Goal: Navigation & Orientation: Find specific page/section

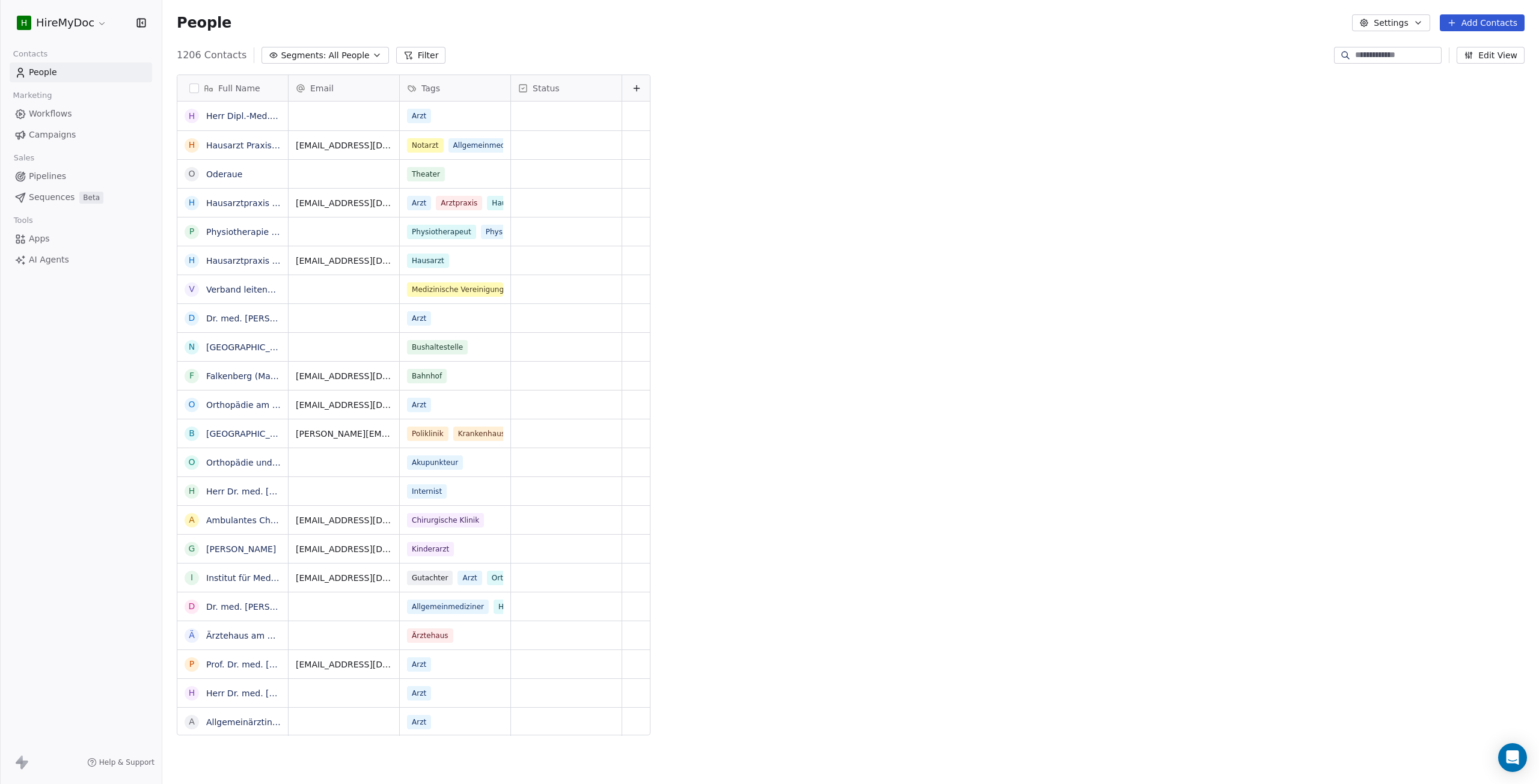
scroll to position [681, 1367]
click at [83, 129] on link "Campaigns" at bounding box center [80, 135] width 142 height 20
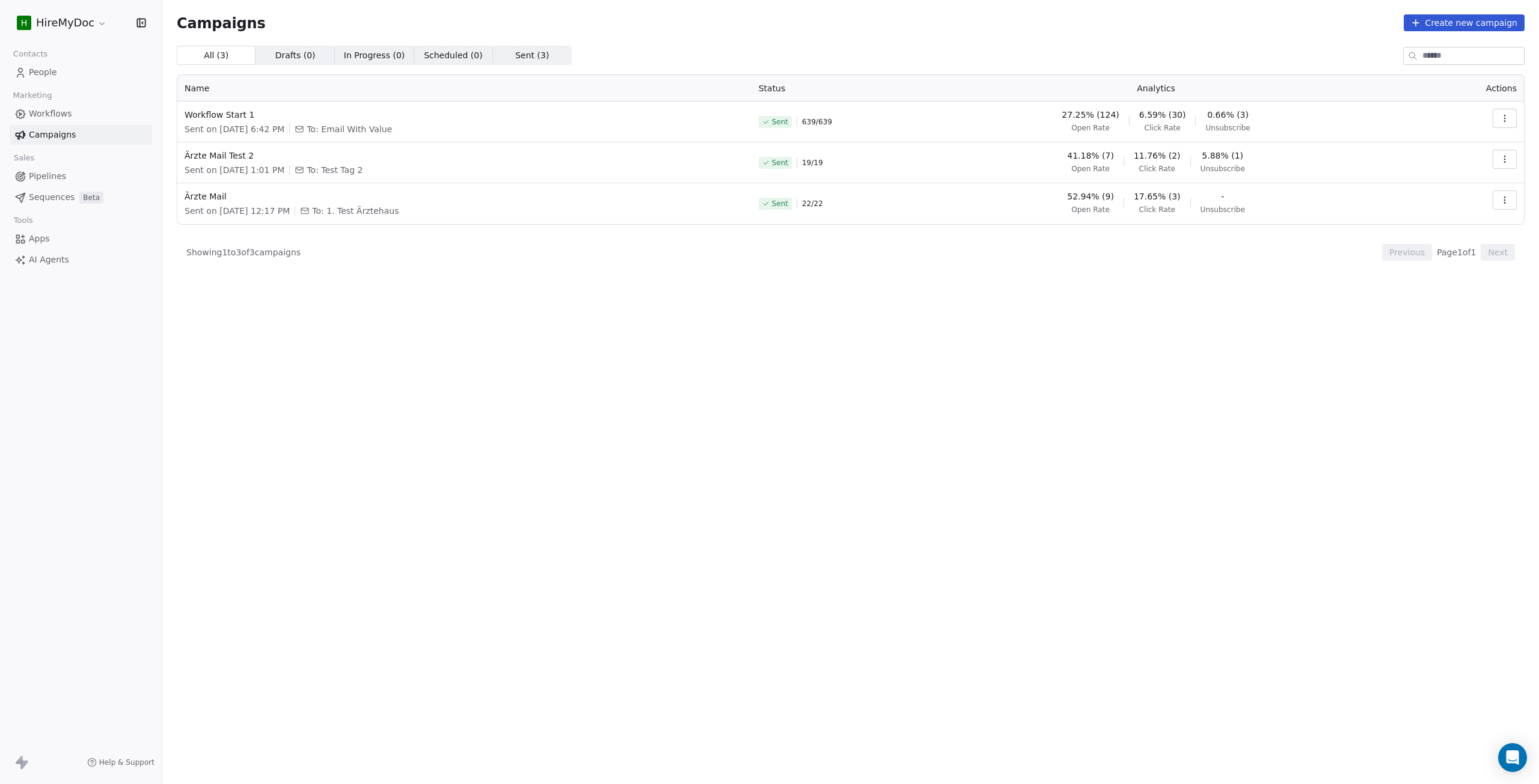
click at [66, 174] on link "Pipelines" at bounding box center [80, 177] width 142 height 20
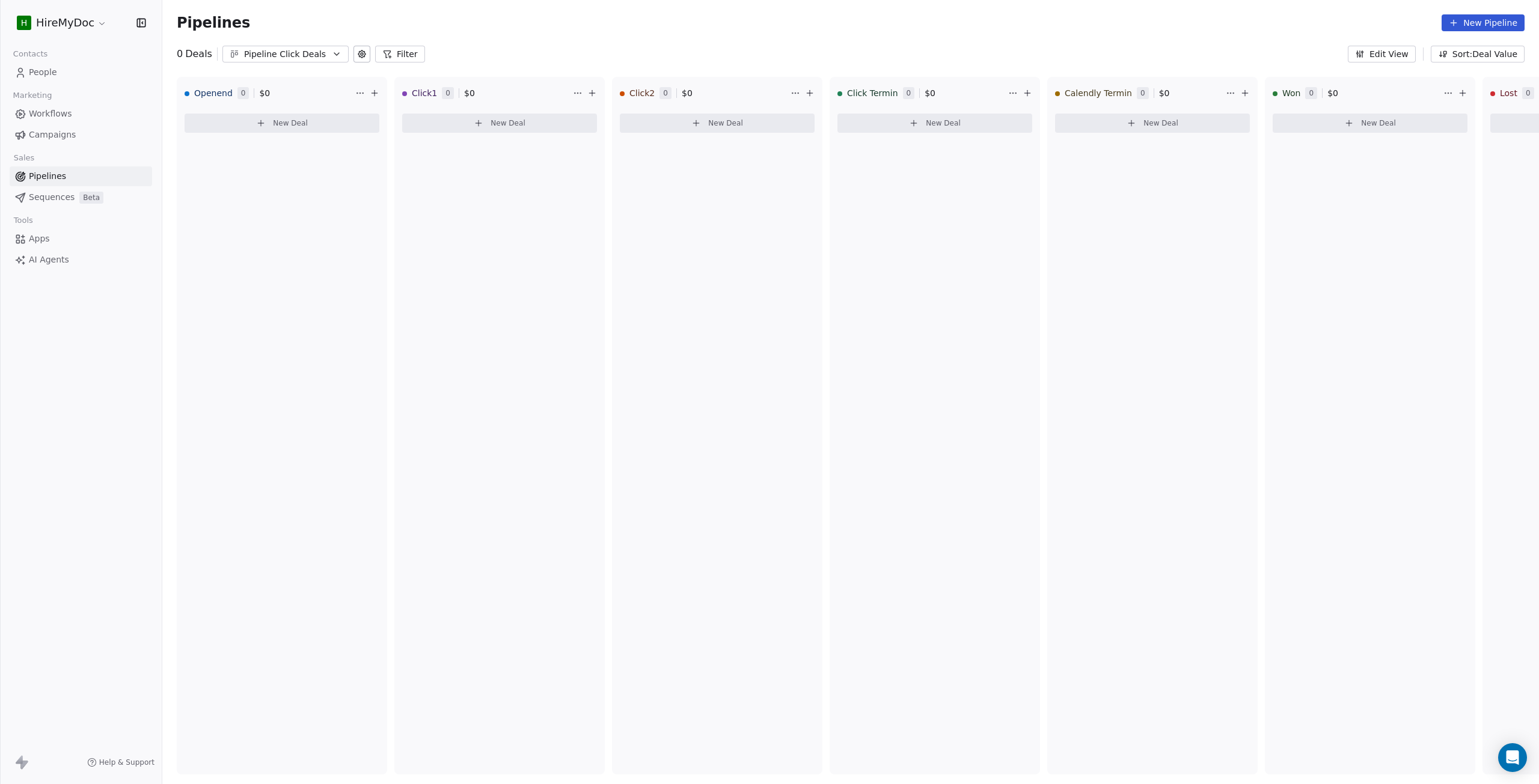
click at [67, 109] on span "Workflows" at bounding box center [50, 114] width 44 height 12
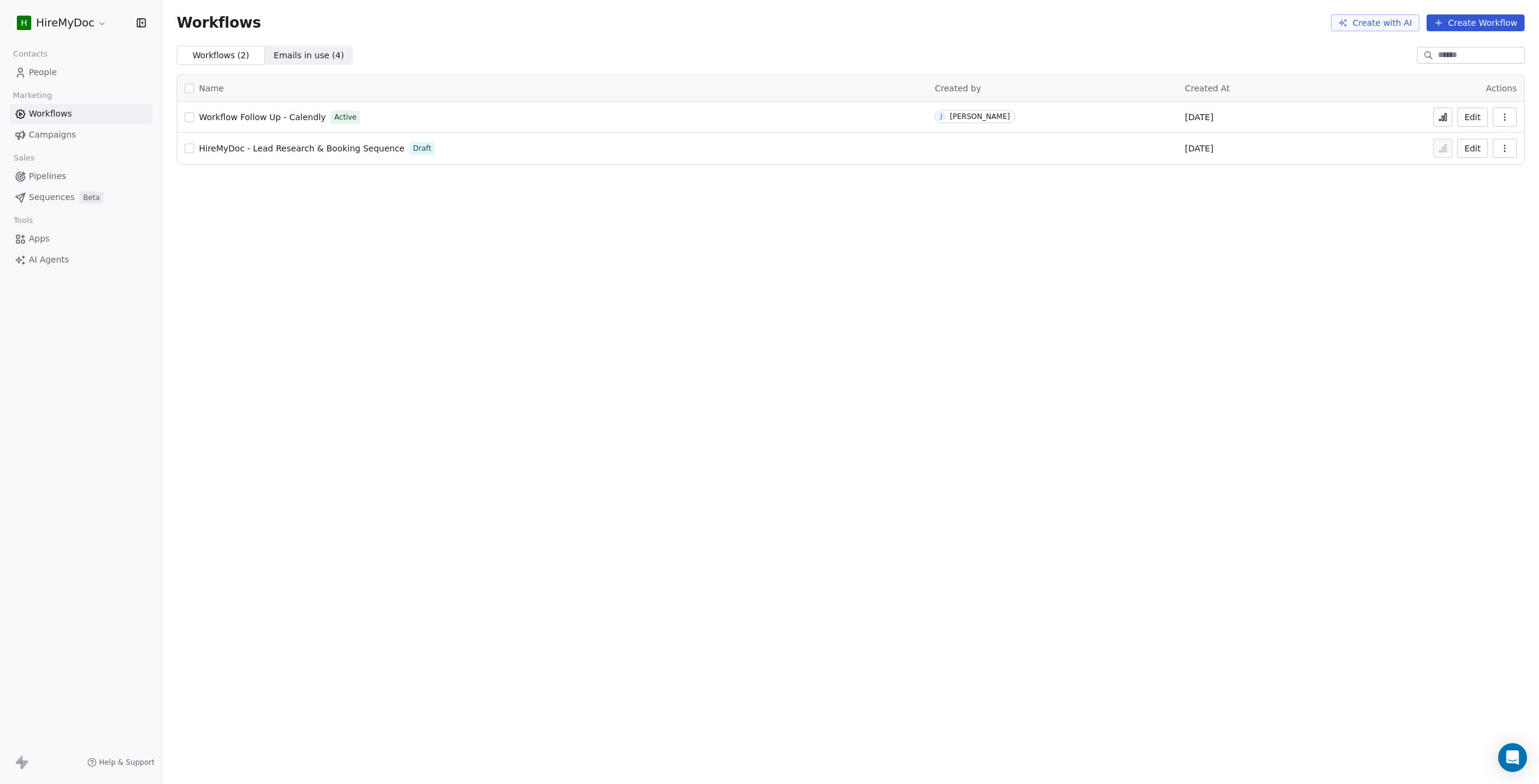
click at [239, 119] on span "Workflow Follow Up - Calendly" at bounding box center [263, 117] width 127 height 9
click at [1442, 116] on icon at bounding box center [1443, 117] width 9 height 9
click at [57, 134] on span "Campaigns" at bounding box center [52, 135] width 47 height 12
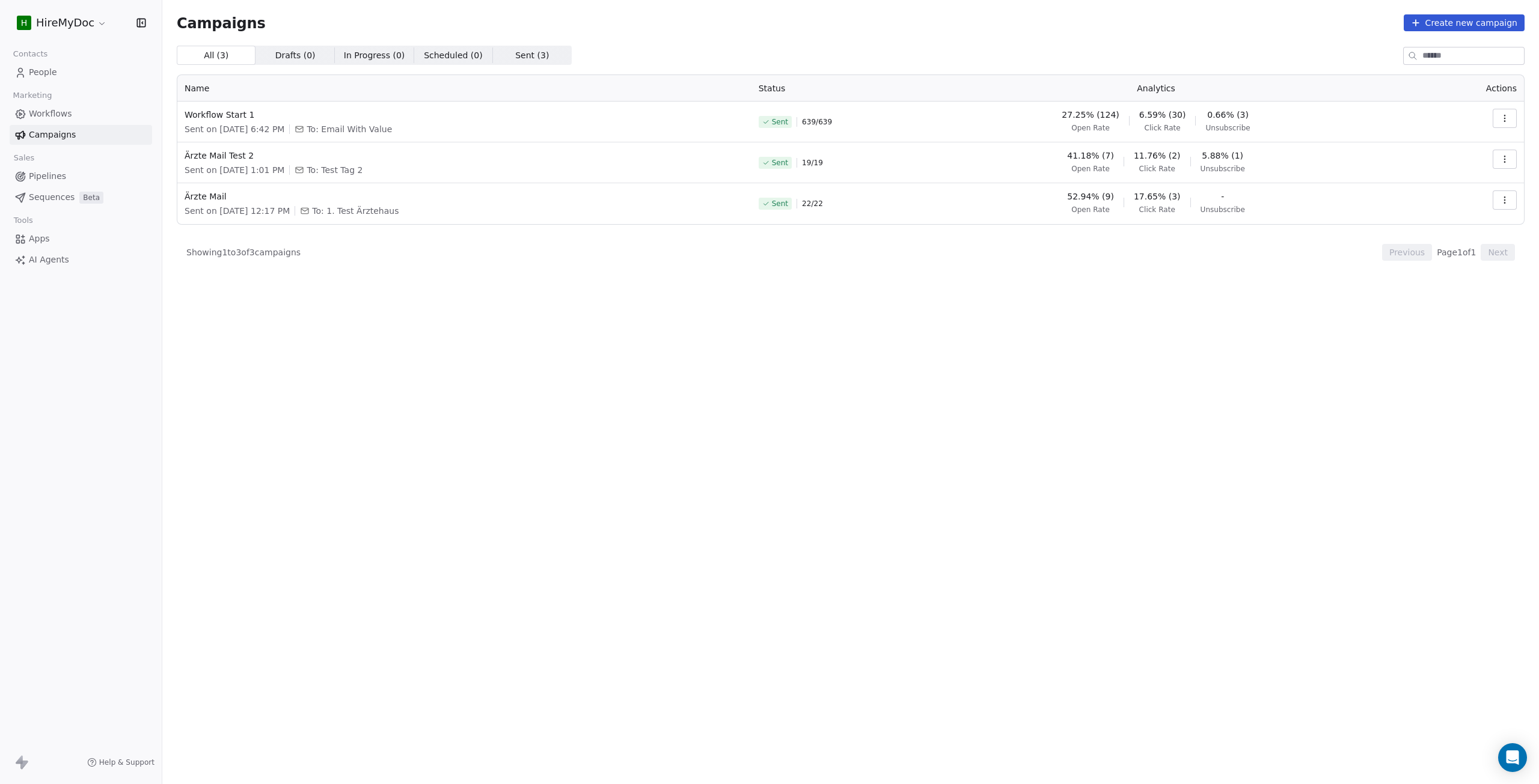
click at [1504, 116] on icon "button" at bounding box center [1504, 116] width 1 height 1
click at [1406, 160] on icon "Suggestions" at bounding box center [1402, 164] width 9 height 9
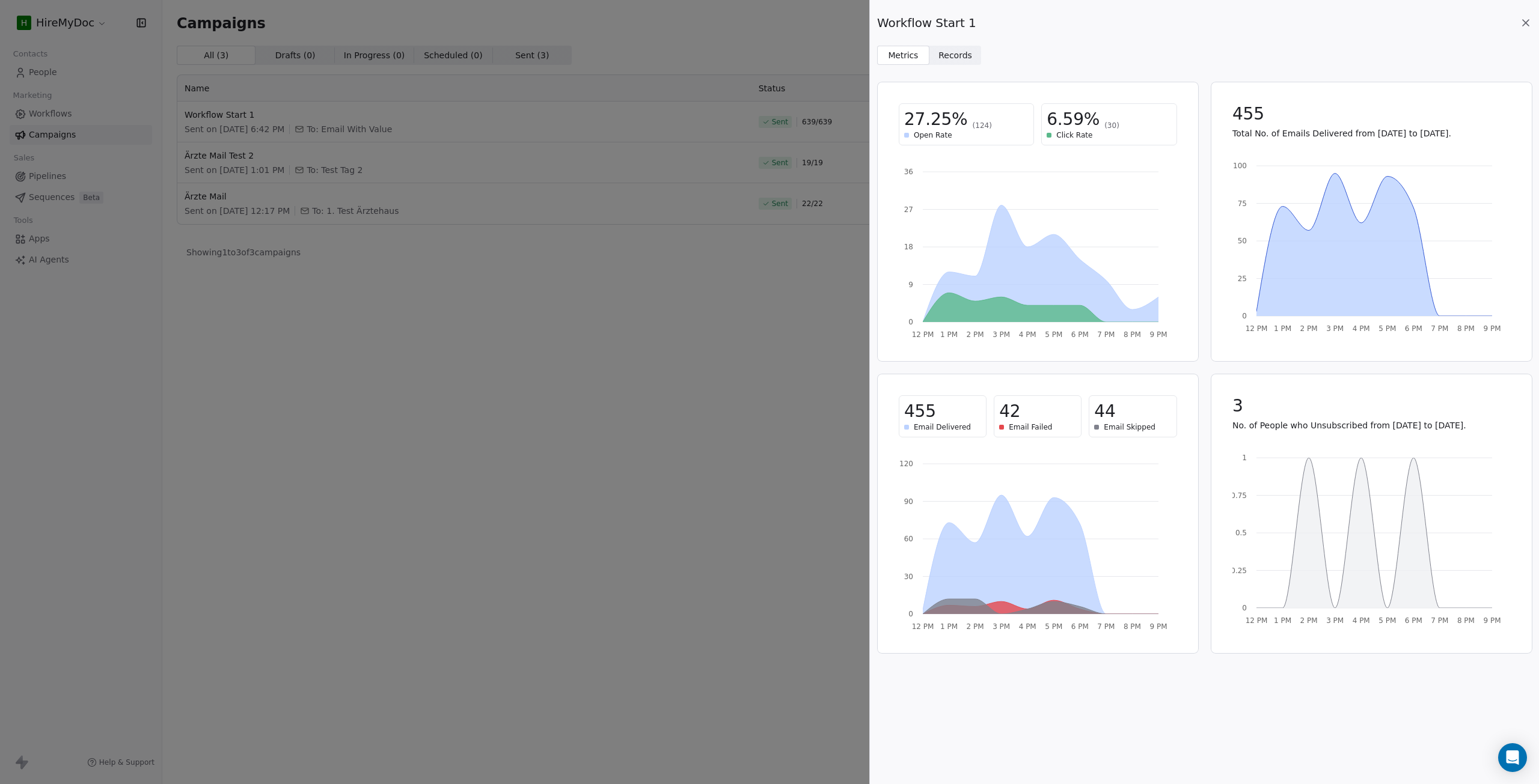
click at [956, 60] on span "Records" at bounding box center [955, 55] width 34 height 12
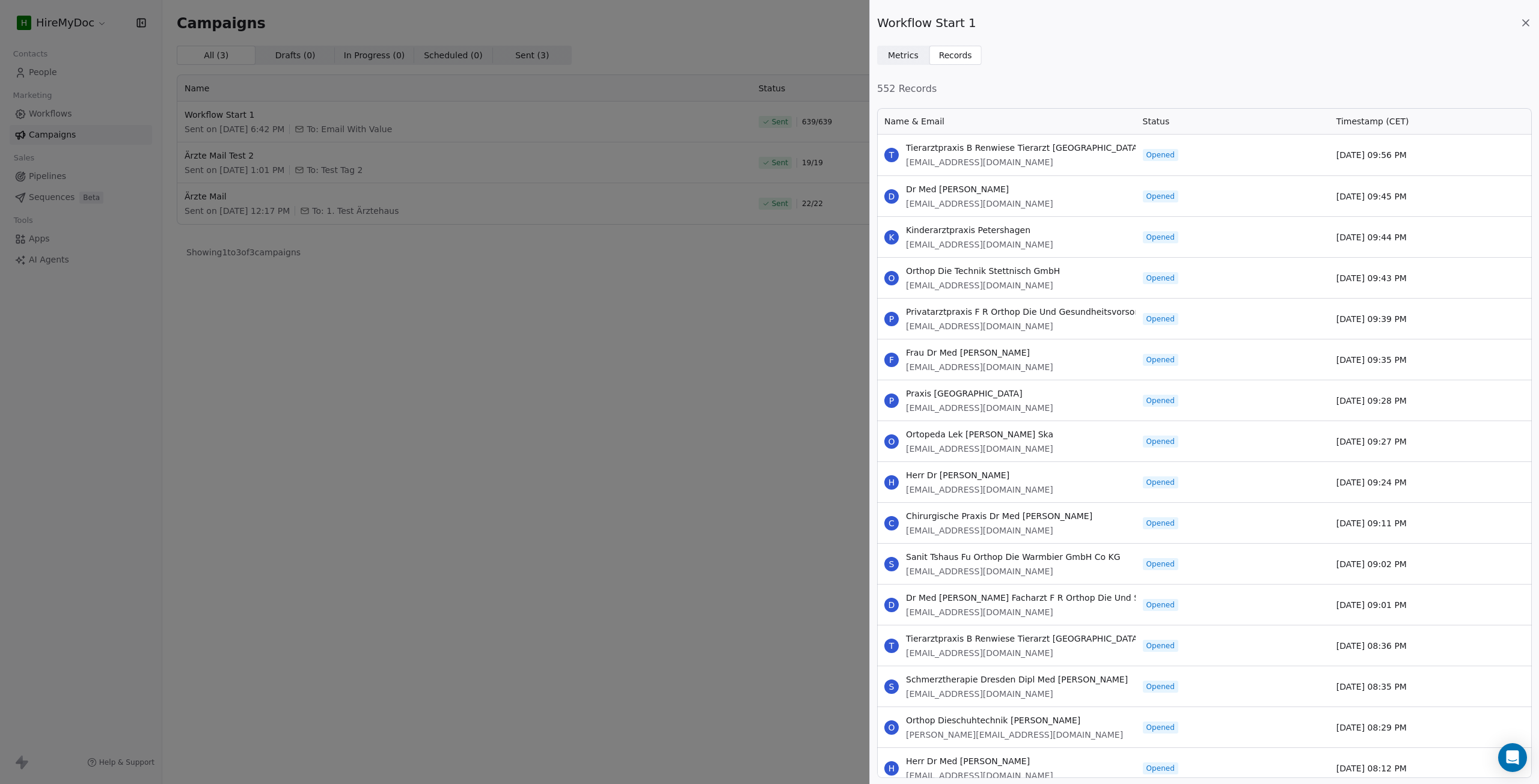
scroll to position [662, 646]
click at [917, 54] on span "Metrics Metrics" at bounding box center [903, 55] width 52 height 19
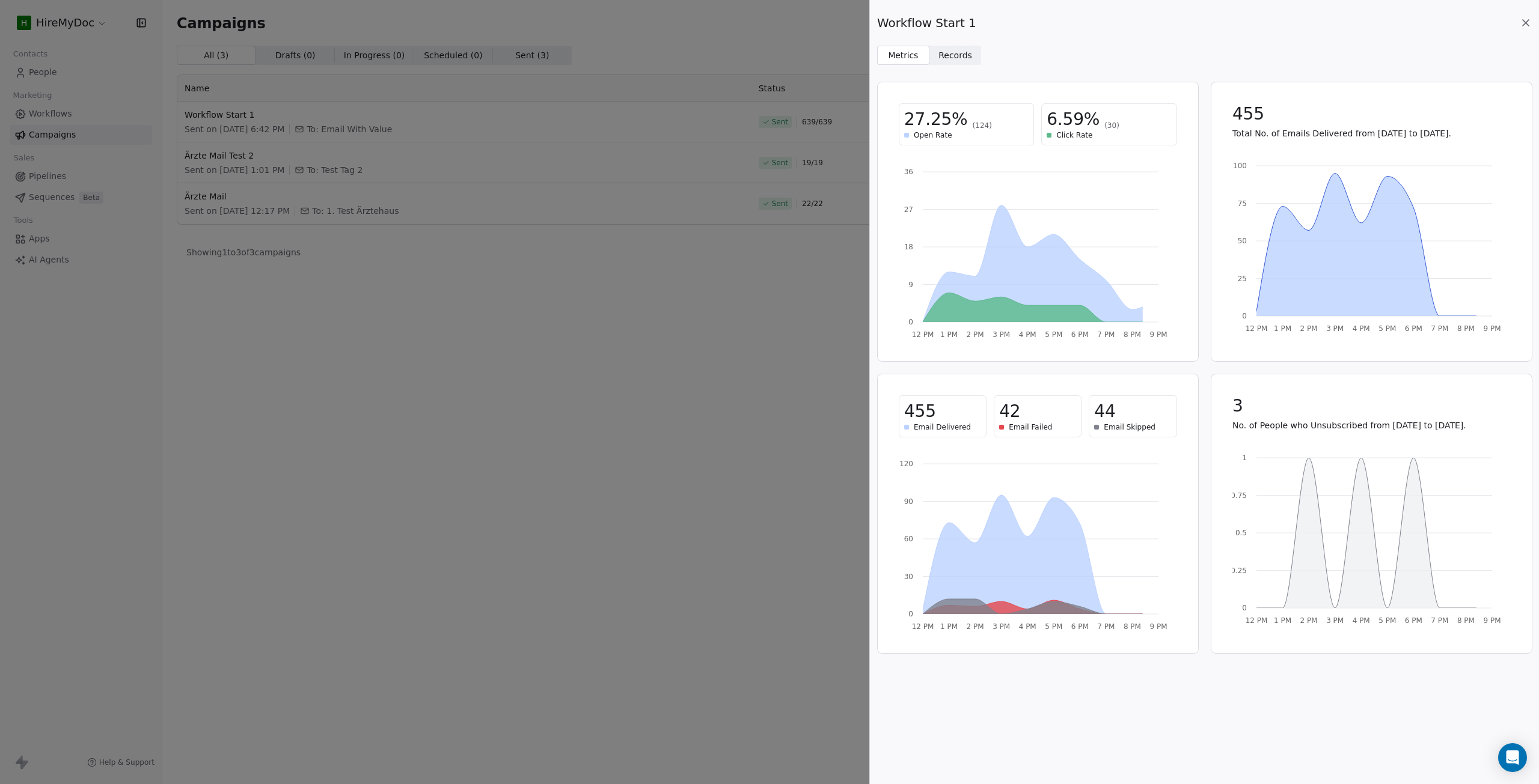
click at [1058, 129] on span "6.59%" at bounding box center [1072, 119] width 53 height 22
click at [1060, 137] on span "Click Rate" at bounding box center [1074, 135] width 36 height 9
click at [1060, 137] on span "Click Rate" at bounding box center [1074, 135] width 36 height 9
click at [1061, 137] on span "Click Rate" at bounding box center [1074, 135] width 36 height 9
click at [1099, 118] on div "6.59% (30)" at bounding box center [1109, 119] width 124 height 22
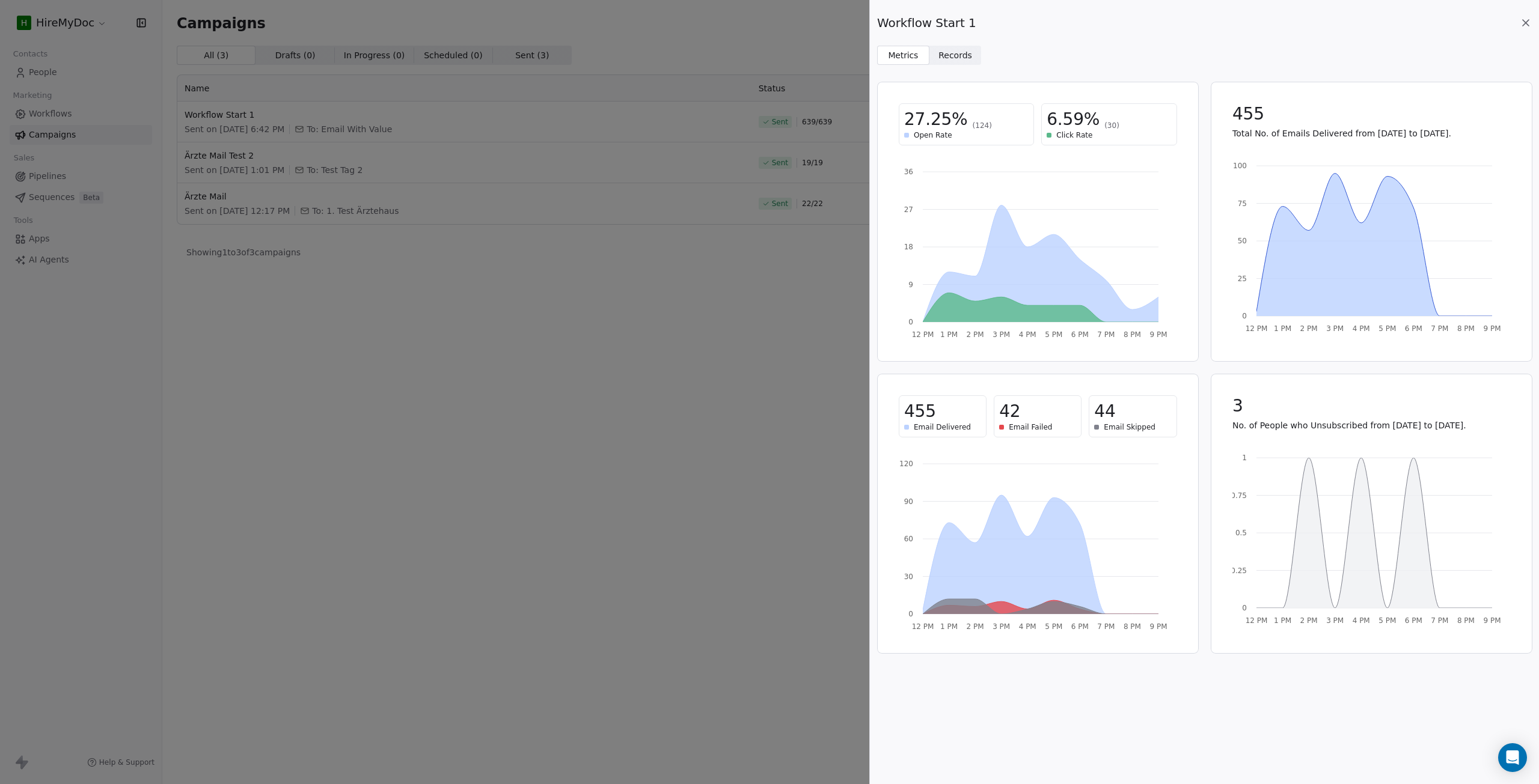
click at [967, 60] on span "Records" at bounding box center [955, 55] width 34 height 12
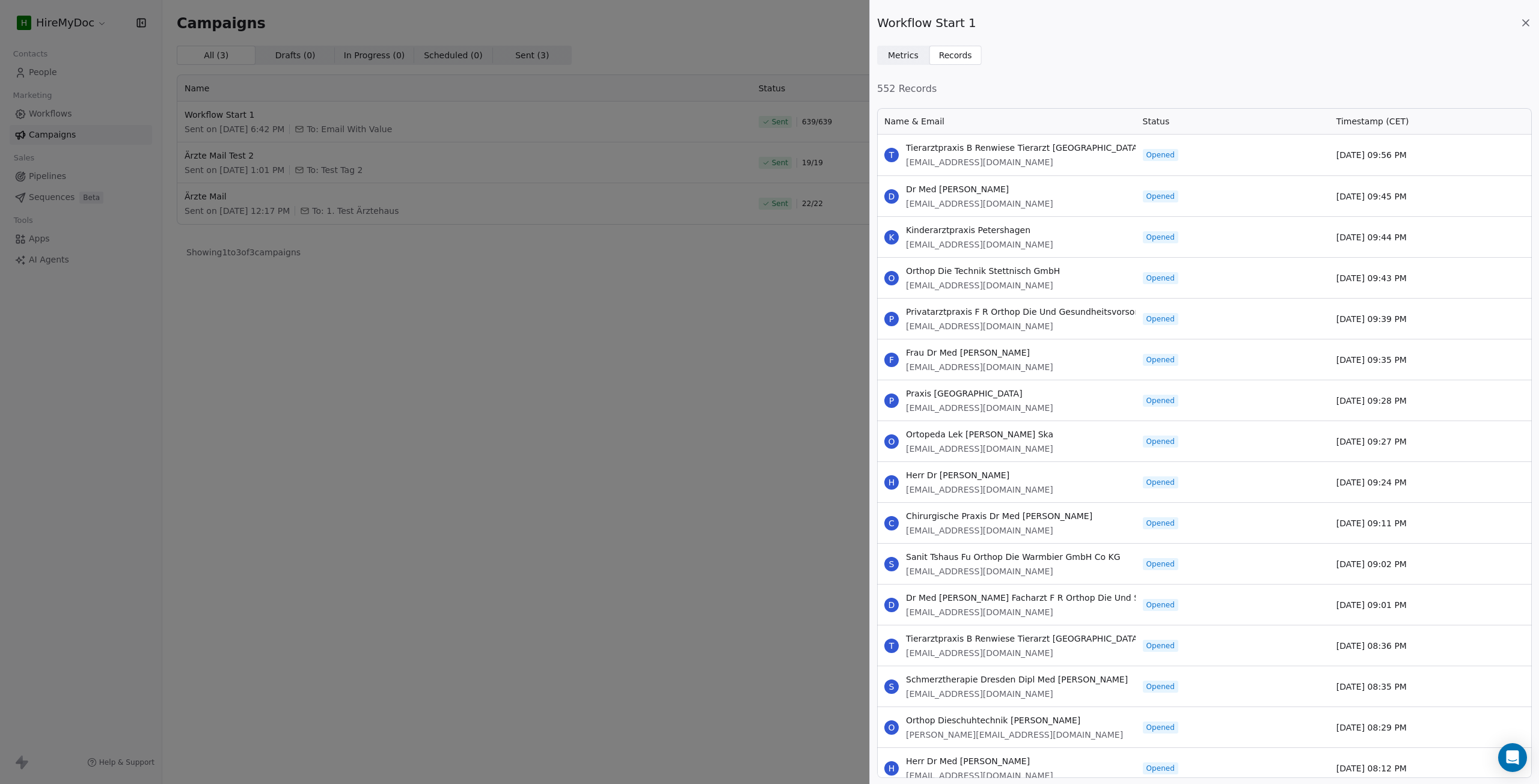
click at [910, 62] on span "Metrics" at bounding box center [903, 55] width 30 height 12
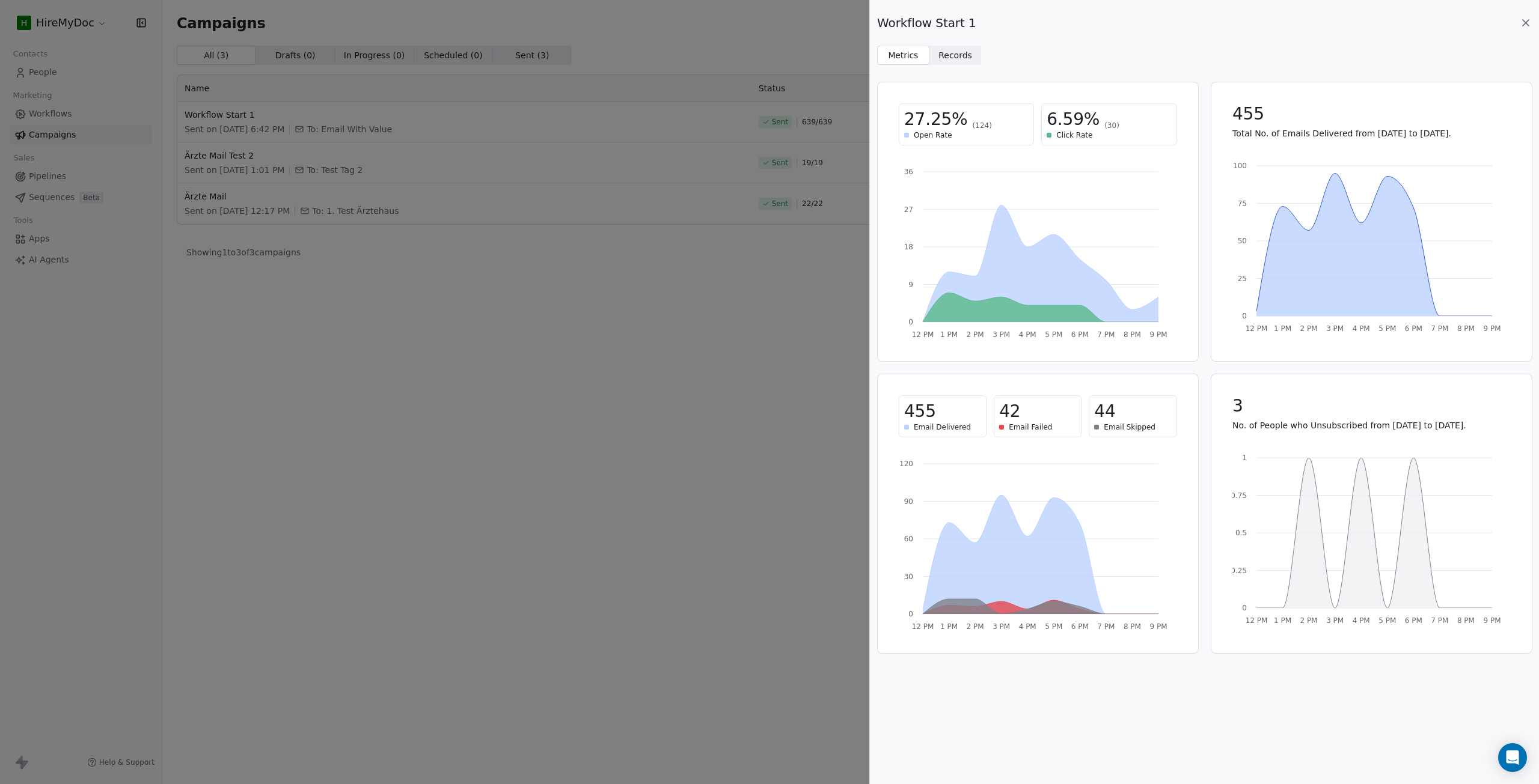
click at [811, 333] on div "Workflow Start 1 Metrics Metrics Records Records 27.25% (124) Open Rate 6.59% (…" at bounding box center [770, 392] width 1539 height 784
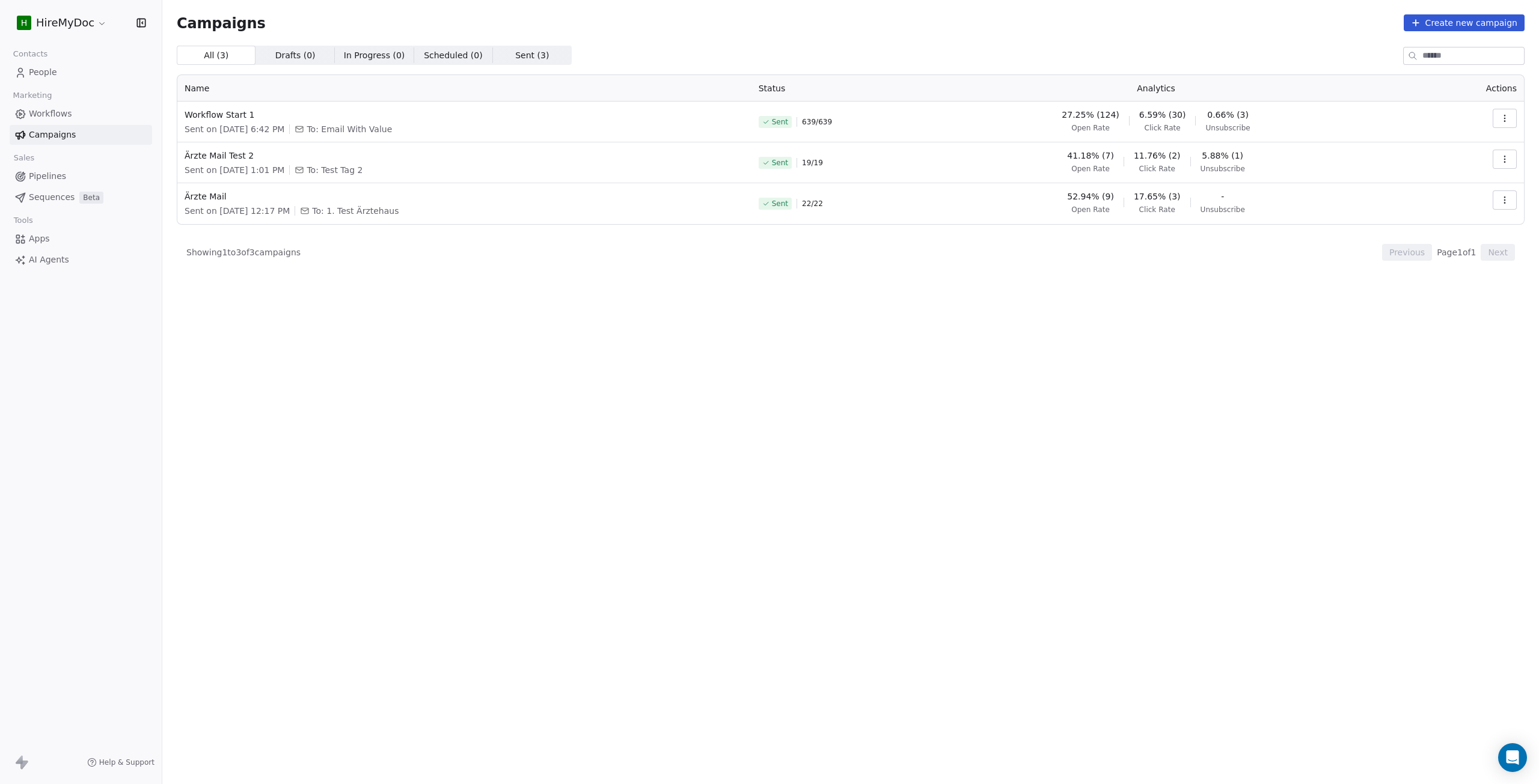
click at [85, 73] on link "People" at bounding box center [80, 73] width 142 height 20
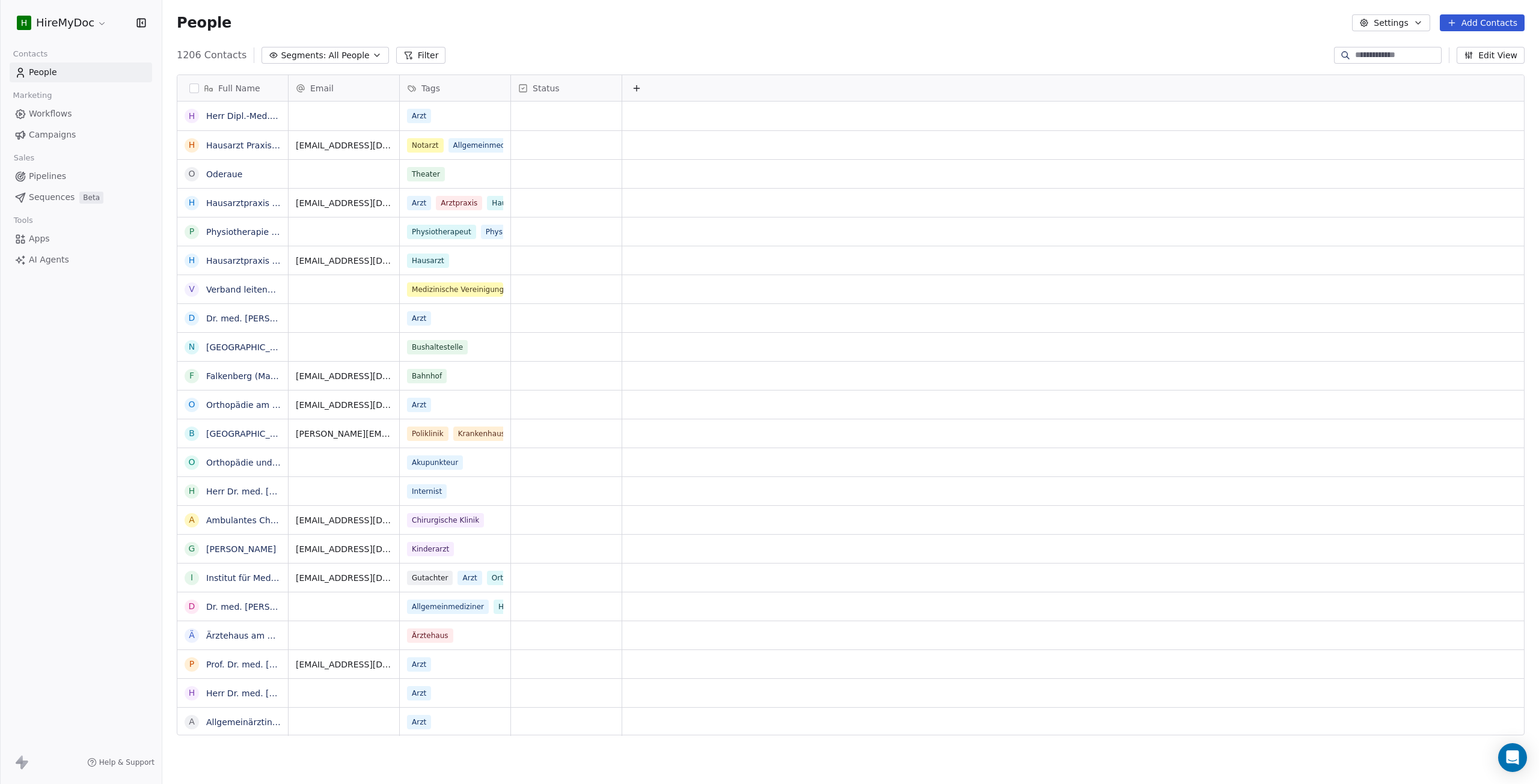
scroll to position [681, 1367]
click at [44, 238] on span "Apps" at bounding box center [39, 239] width 21 height 12
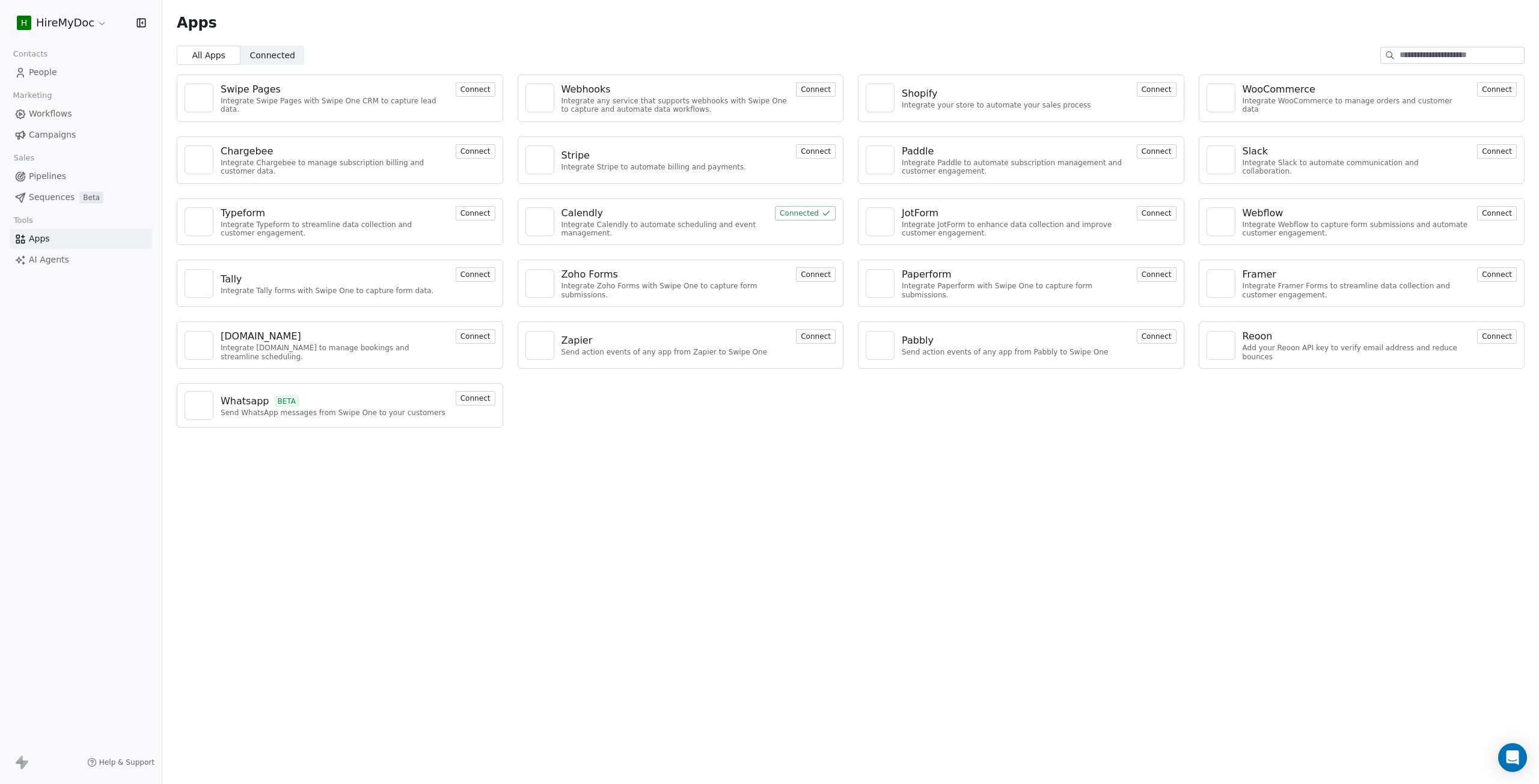
click at [44, 247] on link "Apps" at bounding box center [80, 239] width 142 height 20
click at [45, 265] on span "AI Agents" at bounding box center [49, 260] width 40 height 12
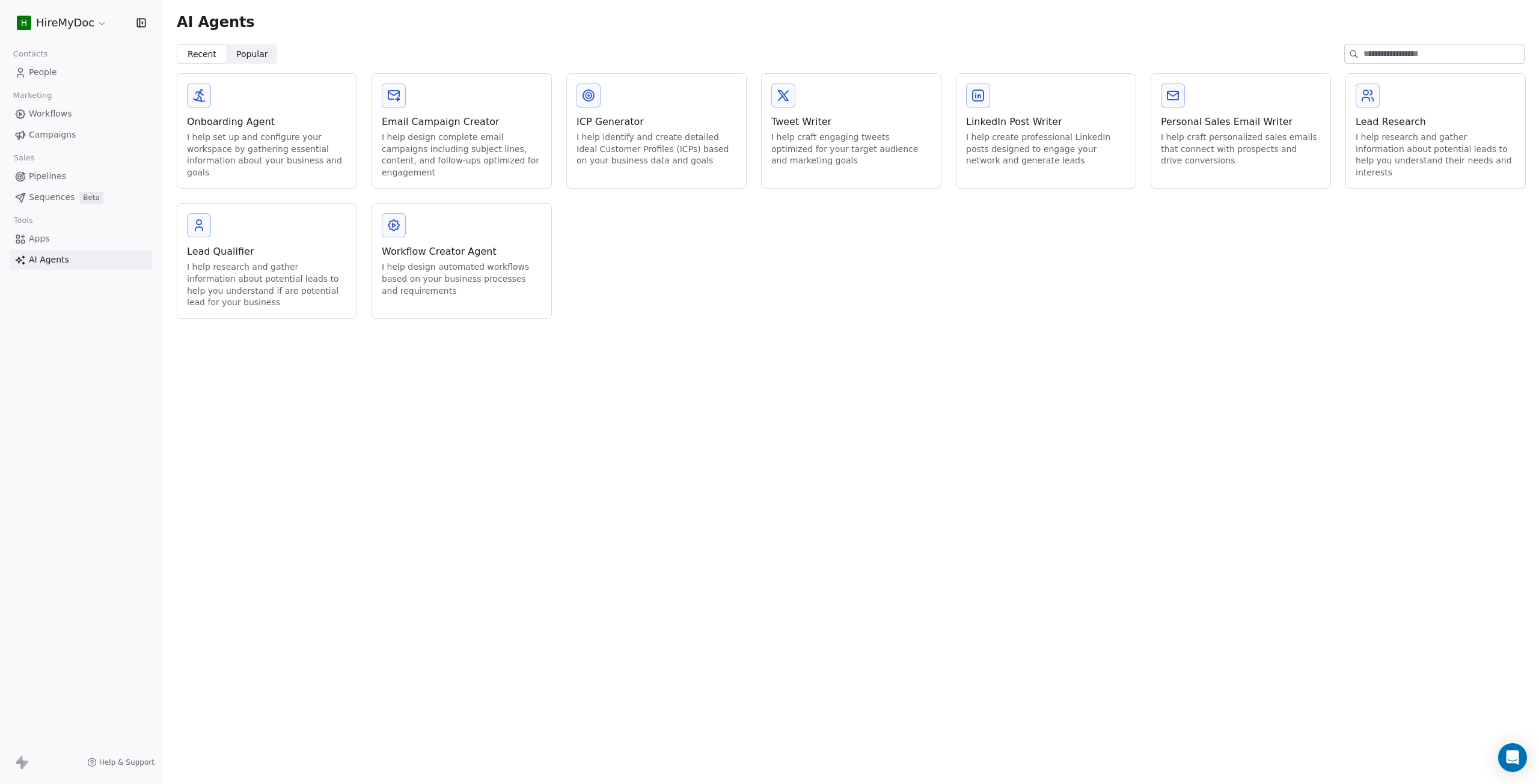
click at [45, 245] on link "Apps" at bounding box center [80, 239] width 142 height 20
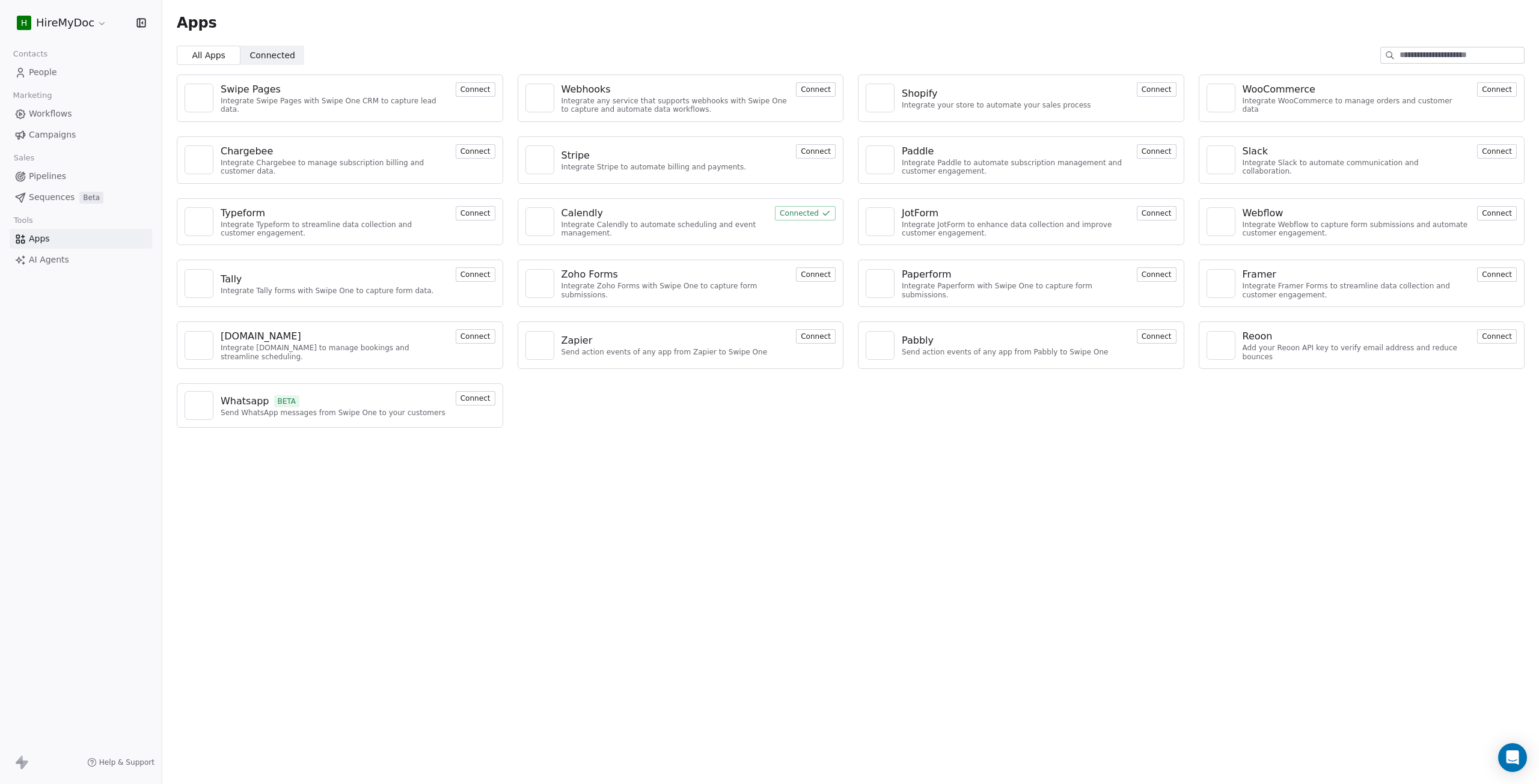
click at [75, 75] on link "People" at bounding box center [80, 73] width 142 height 20
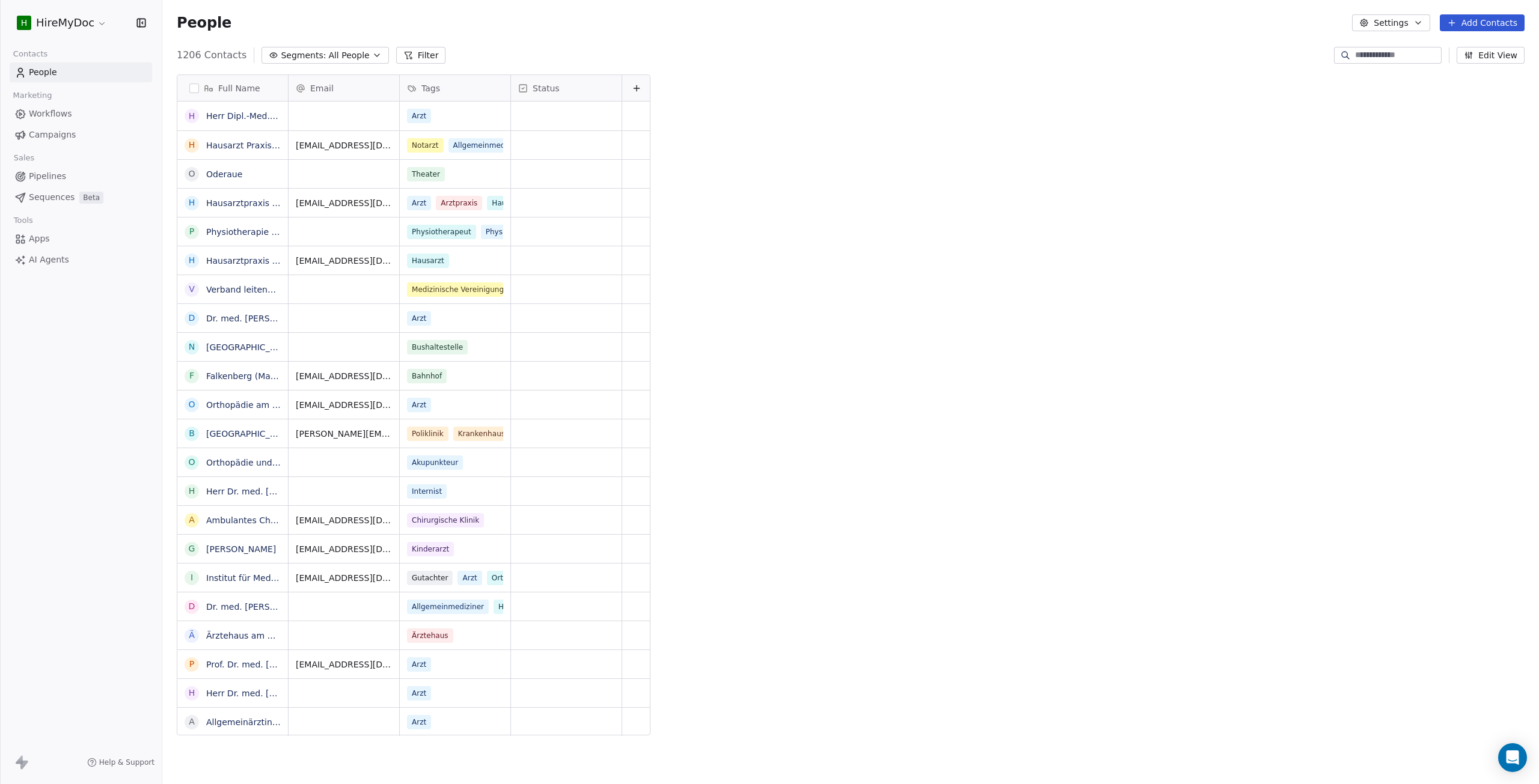
scroll to position [681, 1367]
click at [300, 56] on span "Segments:" at bounding box center [303, 55] width 45 height 12
click at [300, 121] on span "Email With Value" at bounding box center [302, 124] width 71 height 12
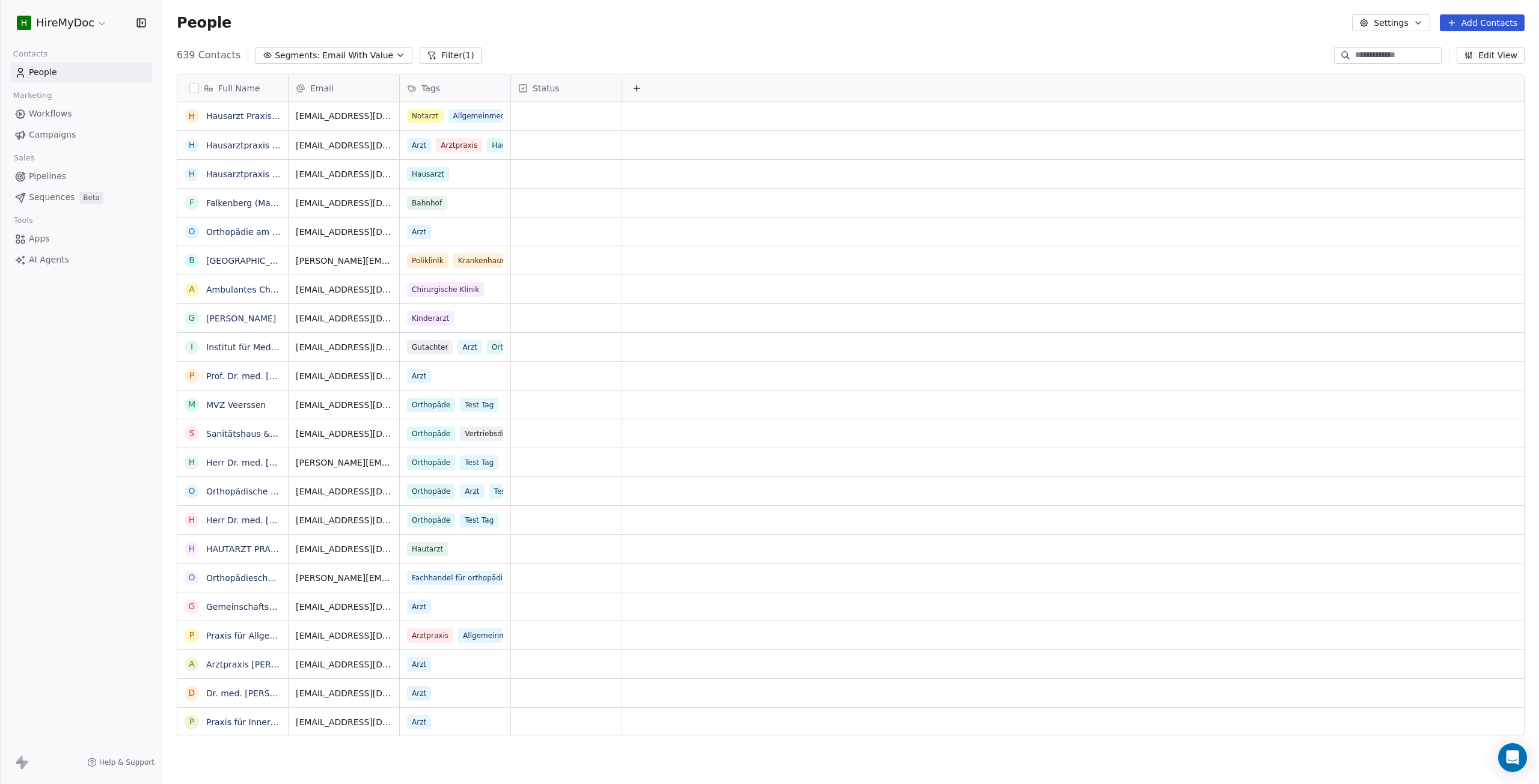
click at [303, 37] on div "People Settings Add Contacts" at bounding box center [850, 22] width 1377 height 45
click at [303, 52] on span "Segments:" at bounding box center [297, 55] width 45 height 12
click at [315, 106] on div "All People" at bounding box center [316, 105] width 121 height 19
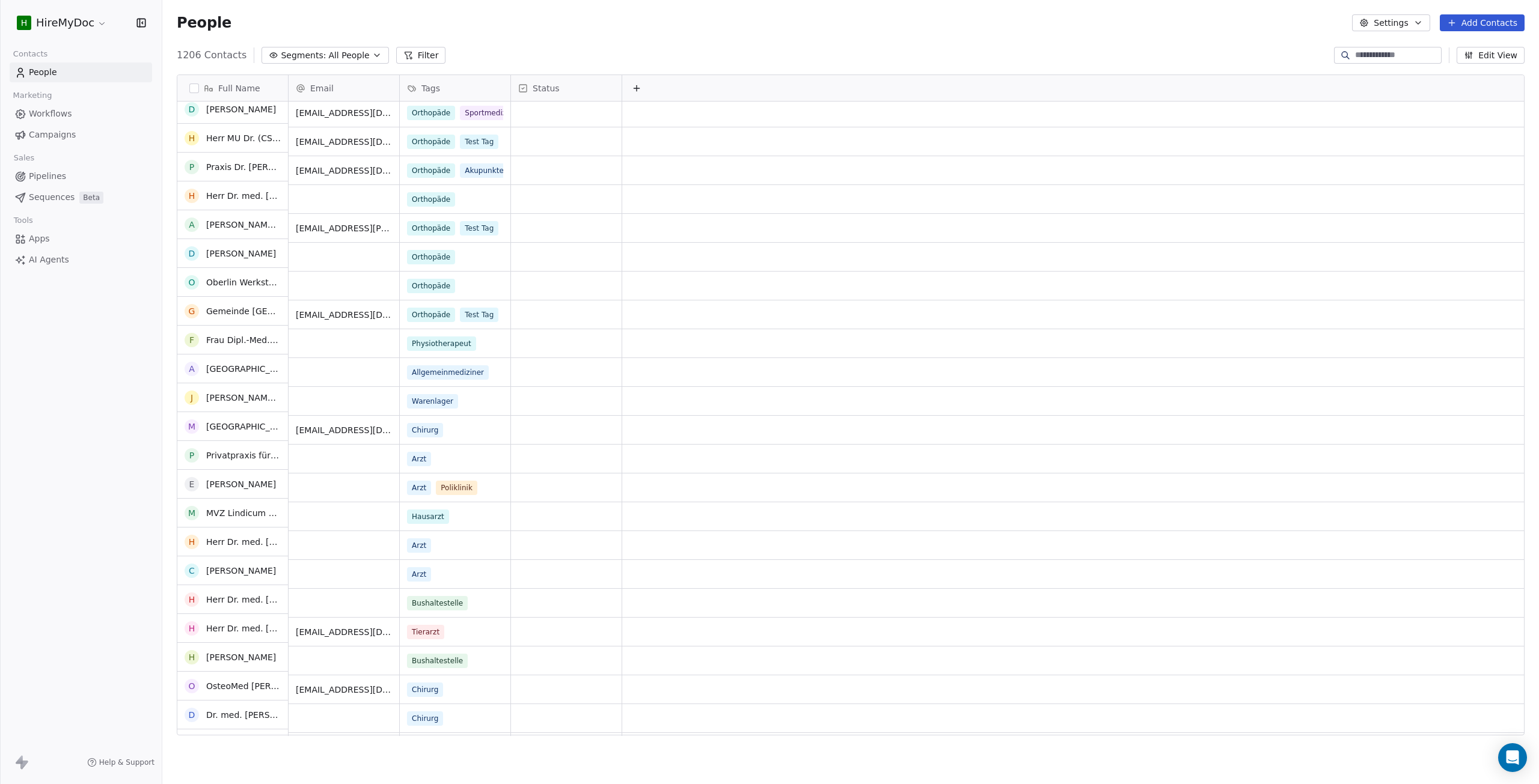
scroll to position [0, 0]
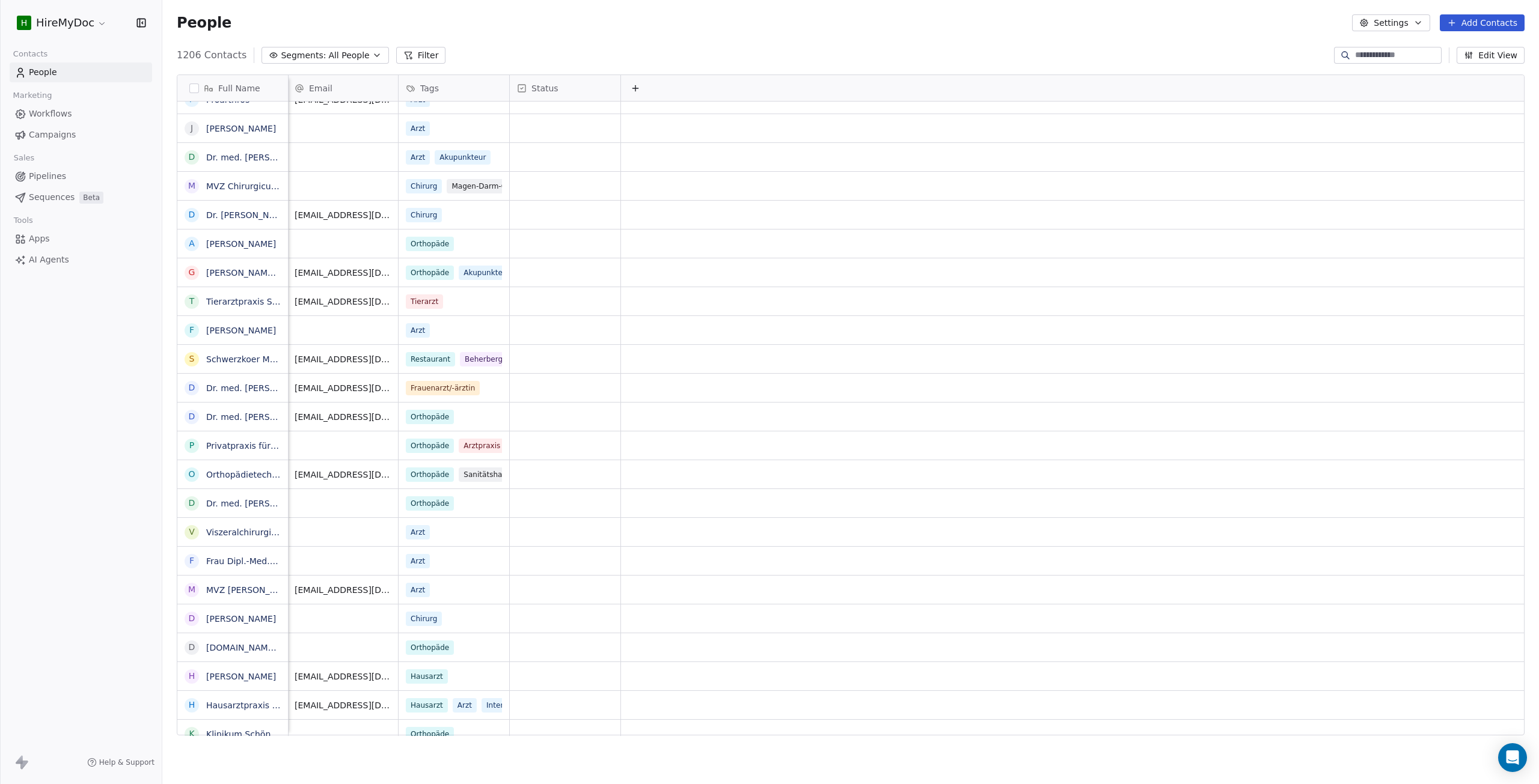
click at [62, 141] on span "Campaigns" at bounding box center [52, 135] width 47 height 12
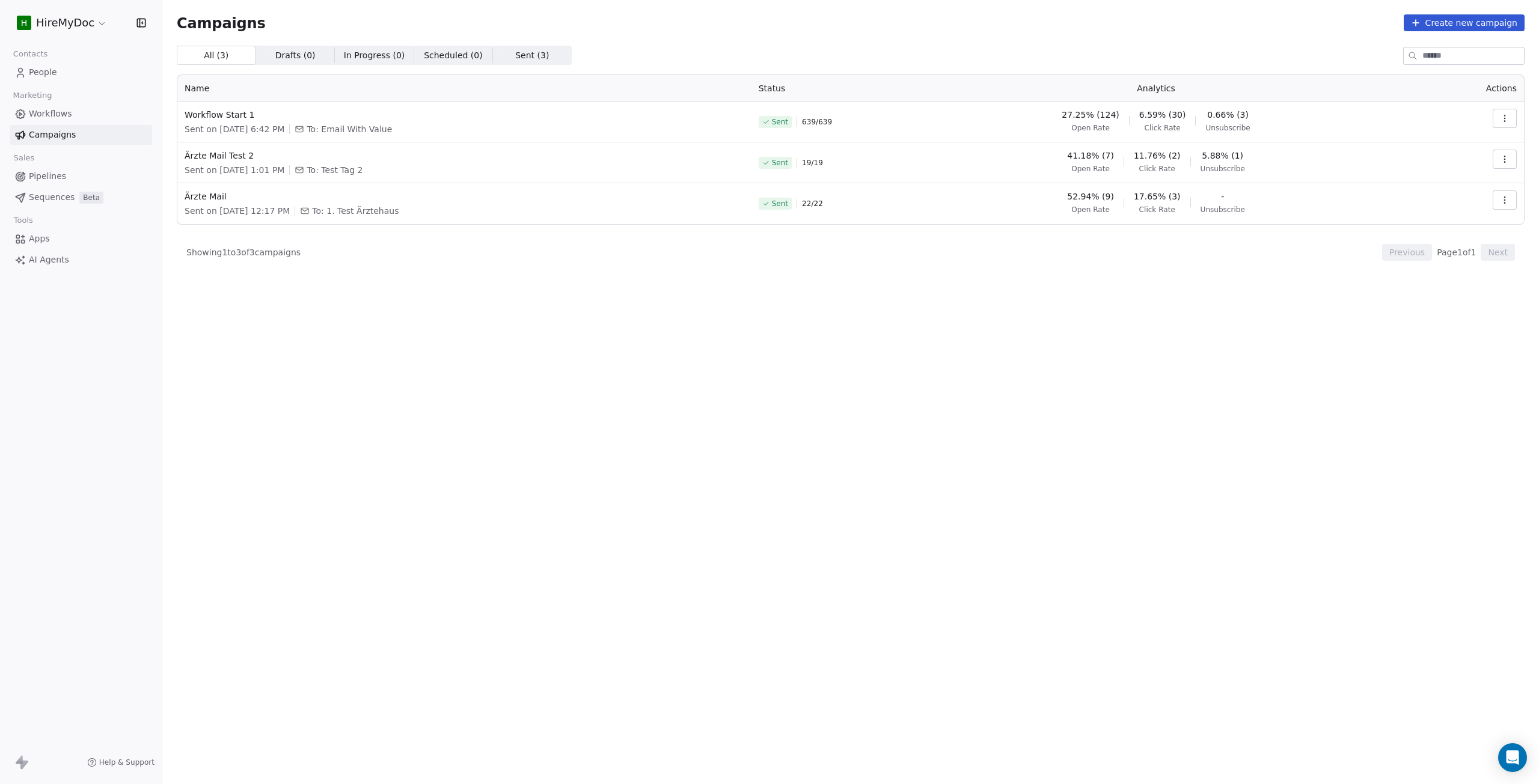
click at [57, 113] on span "Workflows" at bounding box center [50, 114] width 44 height 12
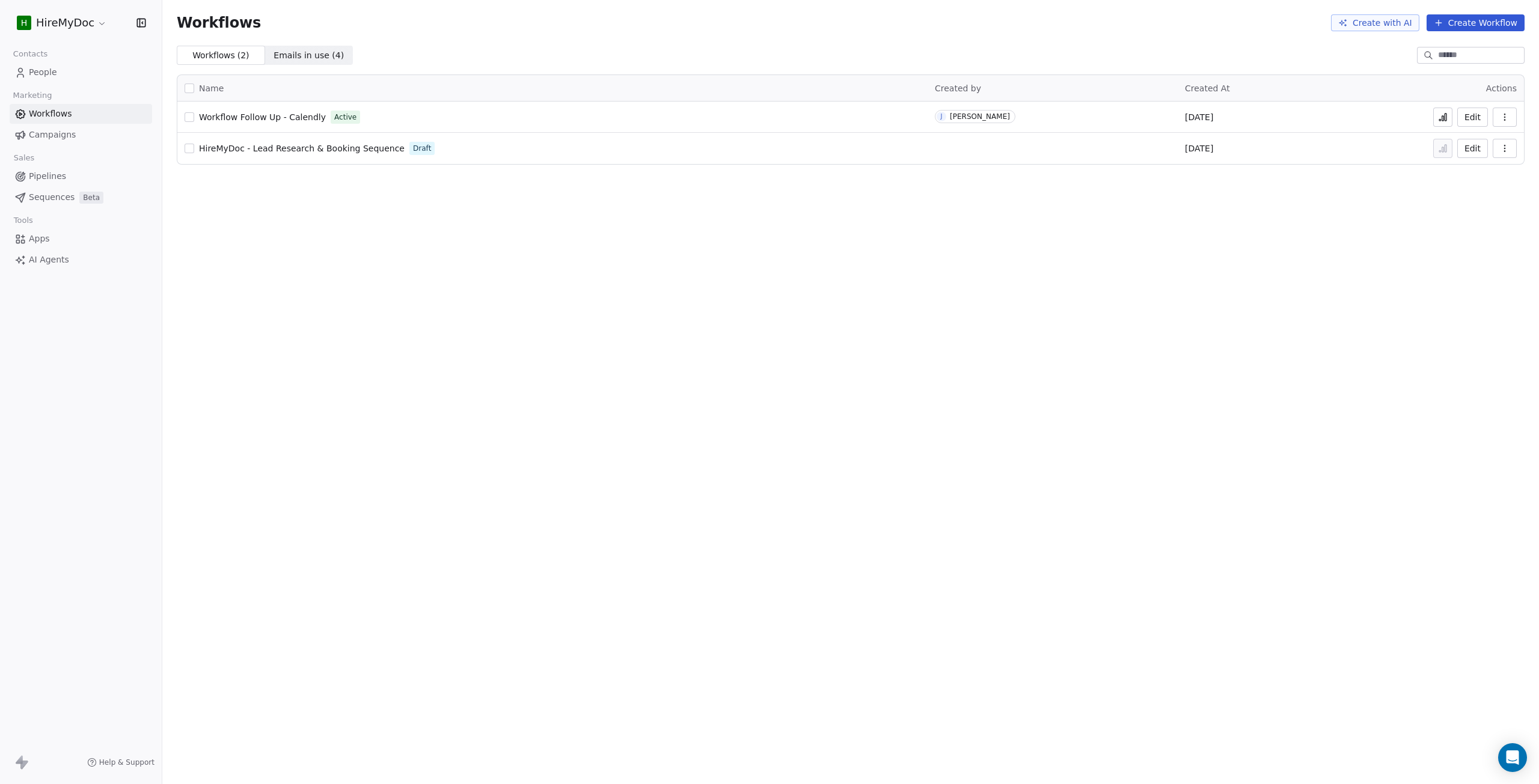
click at [1436, 119] on button at bounding box center [1443, 117] width 19 height 19
click at [85, 137] on link "Campaigns" at bounding box center [80, 135] width 142 height 20
